Goal: Find contact information: Find contact information

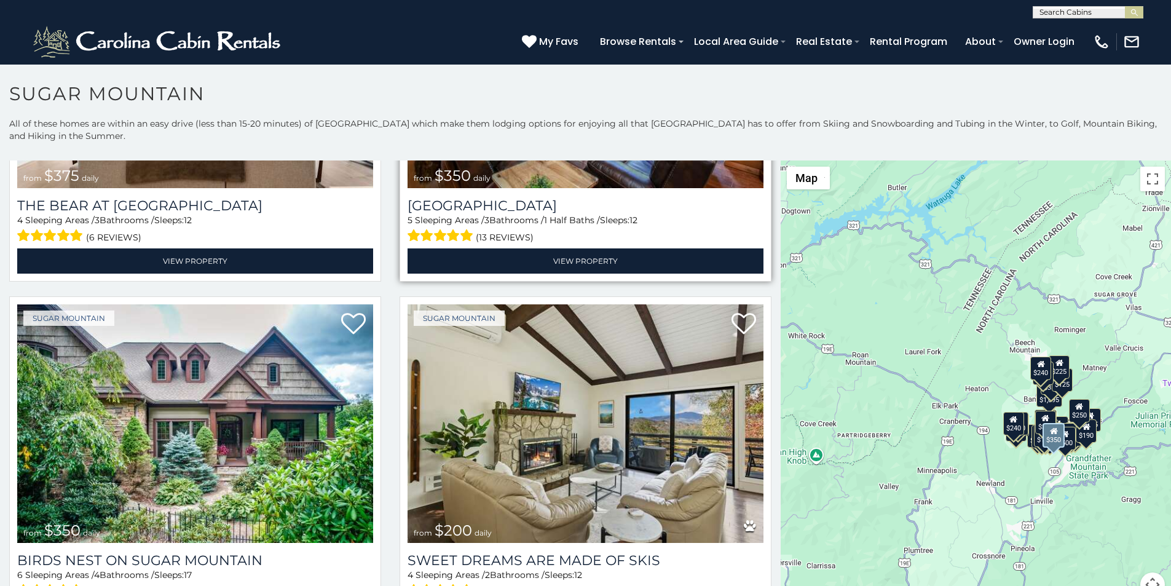
scroll to position [333, 0]
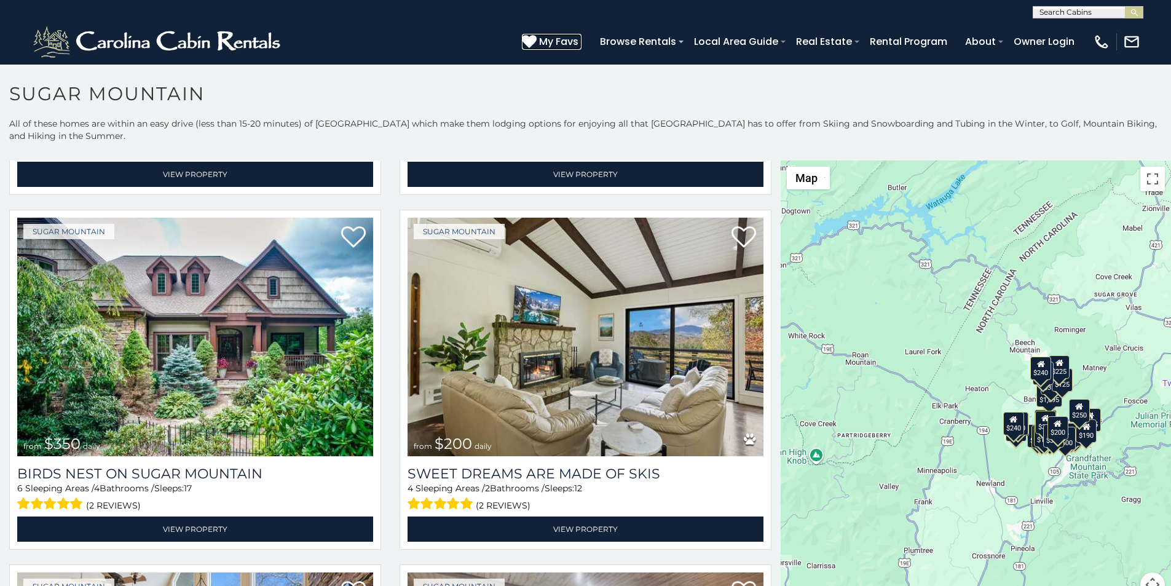
click at [537, 37] on icon at bounding box center [529, 41] width 15 height 15
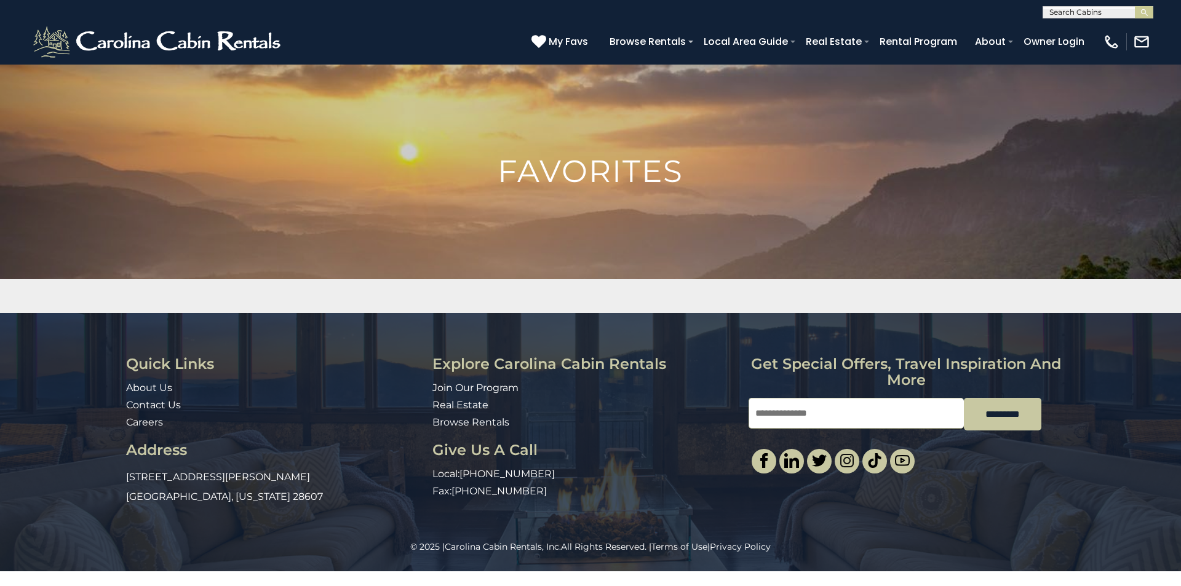
click at [1180, 199] on img at bounding box center [590, 295] width 1181 height 463
click at [1180, 228] on img at bounding box center [590, 295] width 1181 height 463
click at [1180, 268] on img at bounding box center [590, 295] width 1181 height 463
click at [1180, 361] on div "Quick Links About Us Contact Us Careers Address [STREET_ADDRESS][PERSON_NAME][U…" at bounding box center [590, 427] width 1181 height 228
click at [130, 385] on link "About Us" at bounding box center [149, 388] width 46 height 12
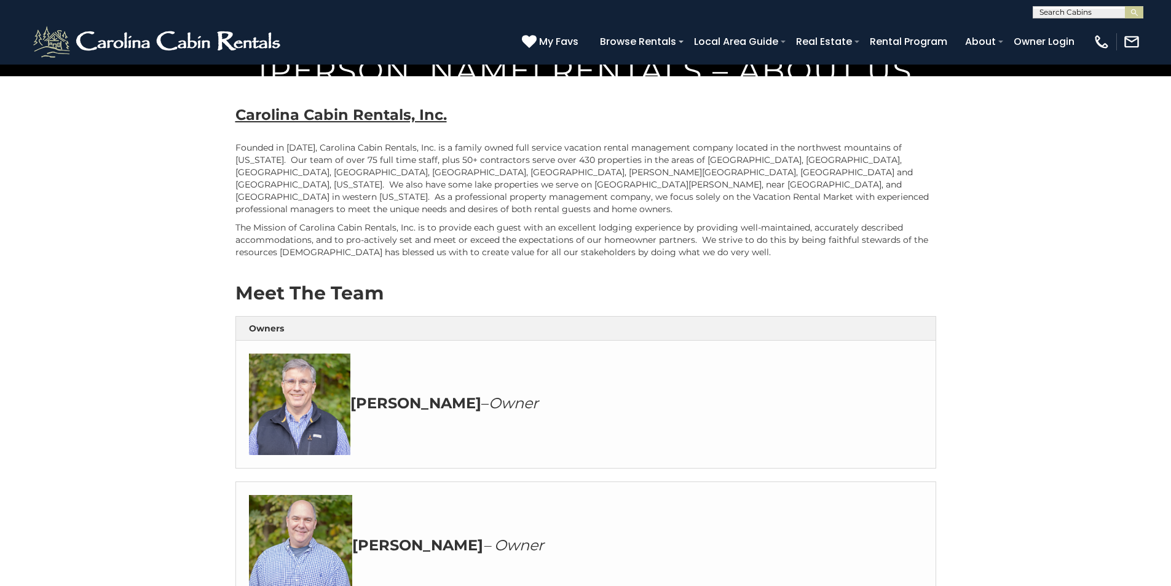
scroll to position [512, 0]
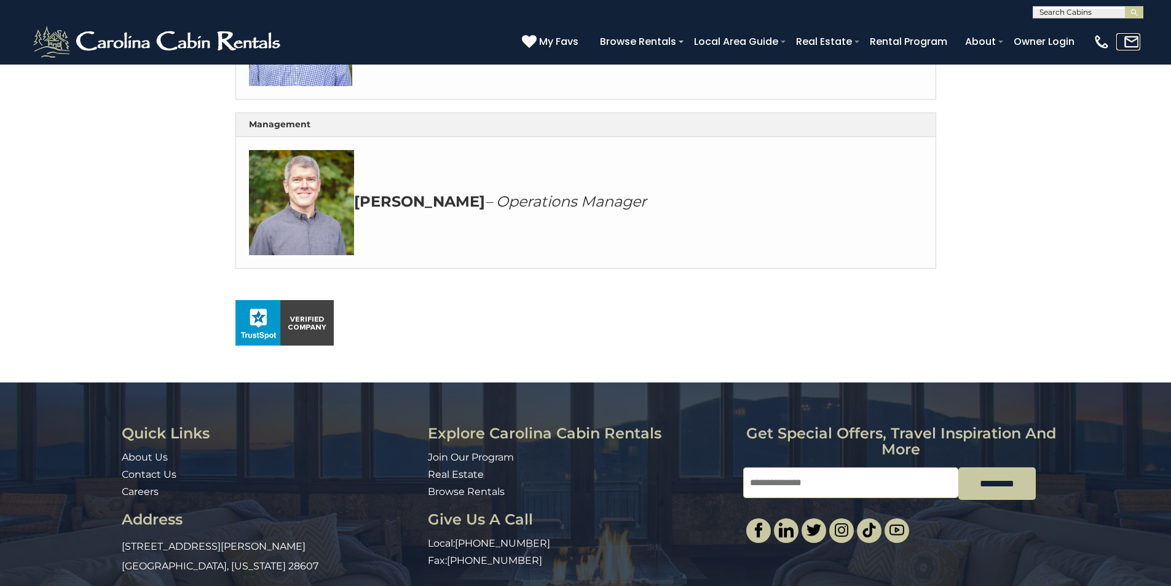
click at [1135, 47] on link at bounding box center [1129, 41] width 24 height 17
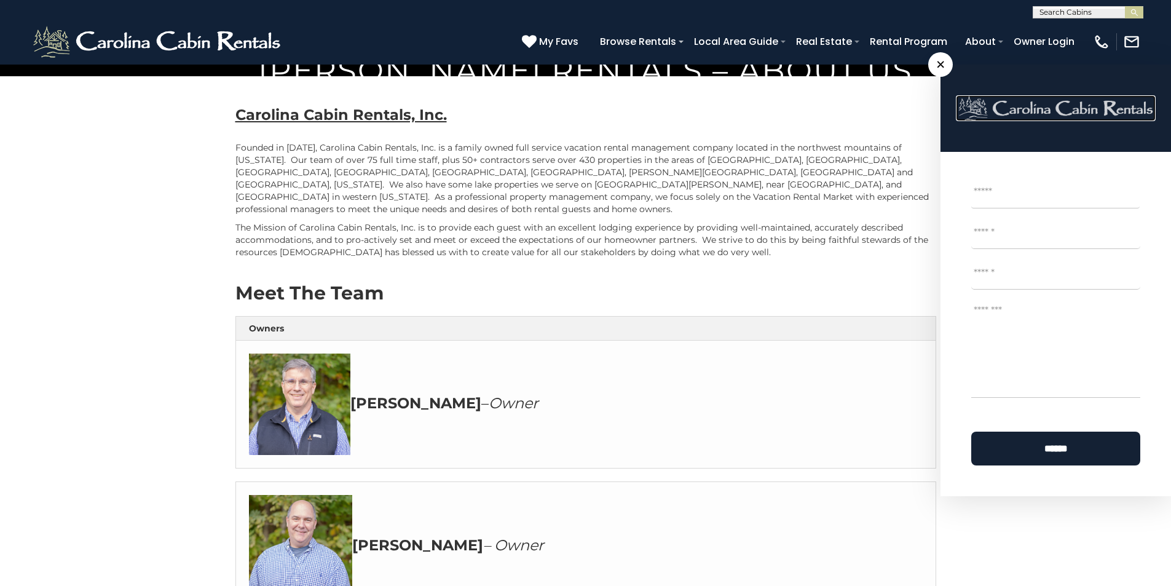
click at [1065, 98] on img at bounding box center [1056, 108] width 195 height 26
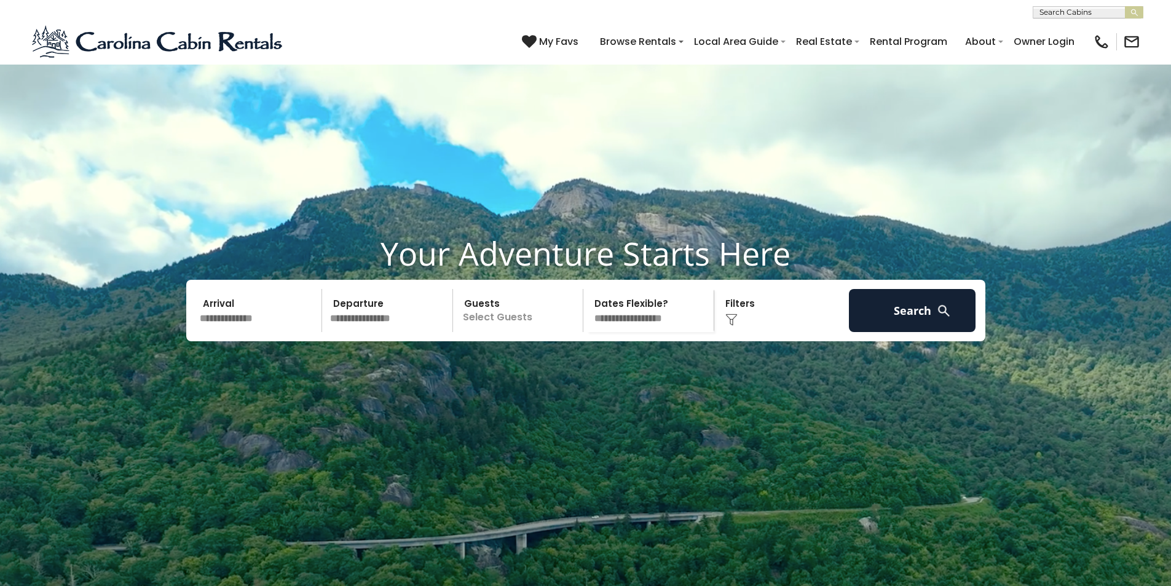
scroll to position [1011, 0]
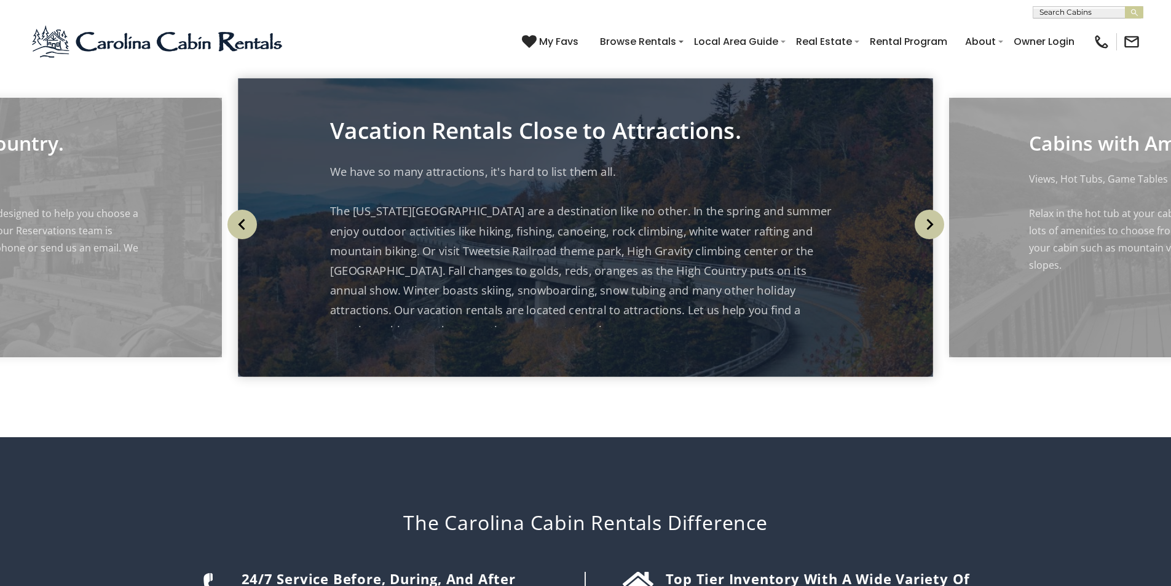
click at [339, 572] on article "24/7 Service before, during, and after your stay" at bounding box center [398, 588] width 312 height 33
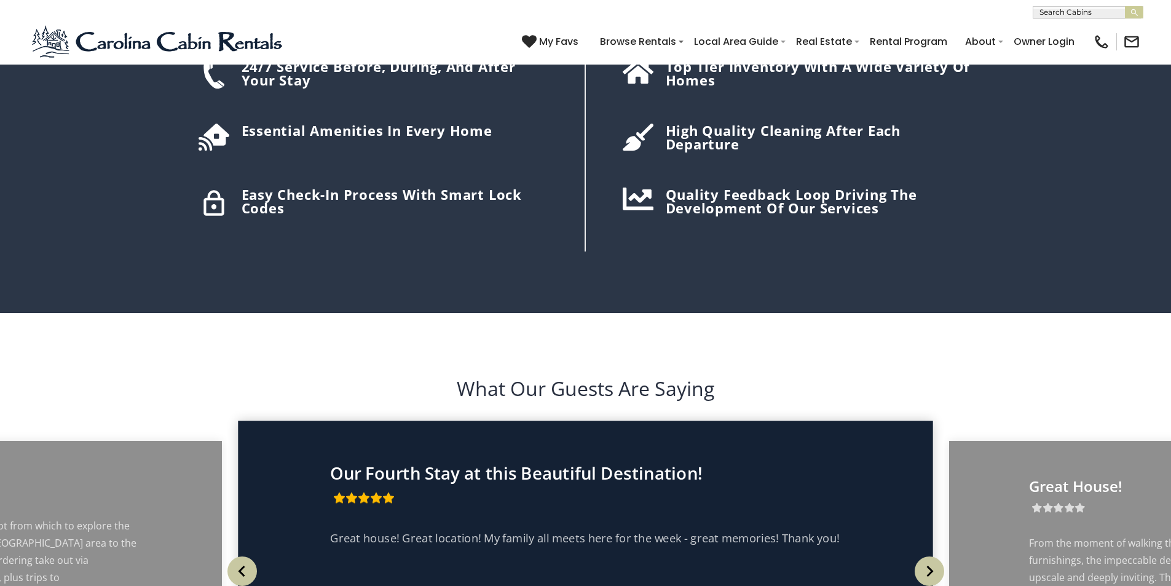
click at [600, 528] on div "Great house! Great location! My family all meets here for the week - great memo…" at bounding box center [585, 571] width 511 height 86
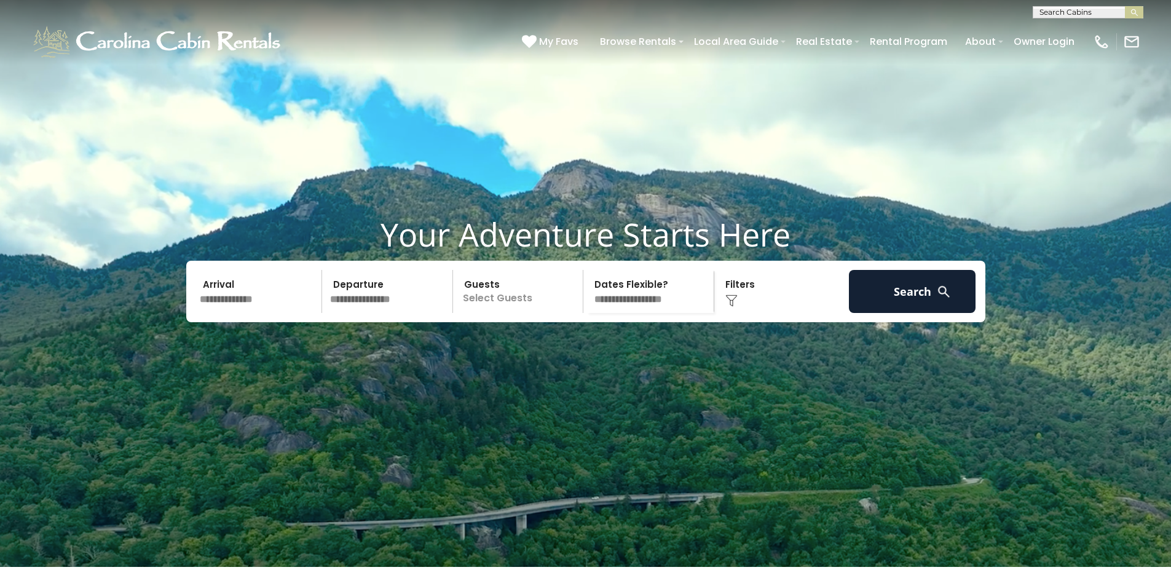
scroll to position [0, 0]
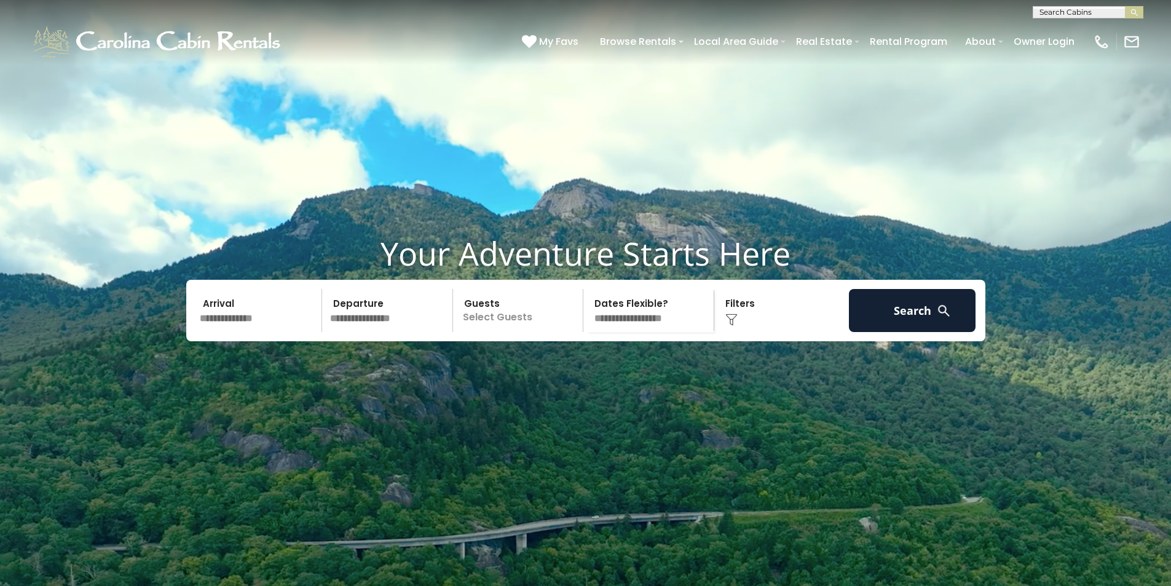
click at [601, 4] on div "**********" at bounding box center [585, 9] width 1171 height 18
click at [600, 11] on div "**********" at bounding box center [585, 9] width 1171 height 18
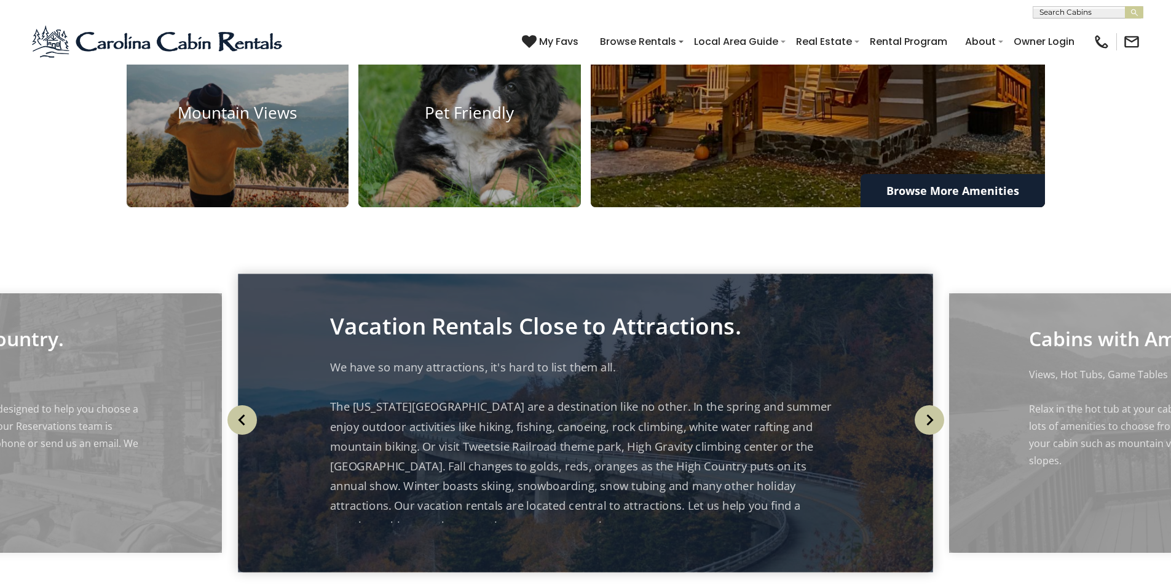
scroll to position [1317, 0]
